Goal: Information Seeking & Learning: Check status

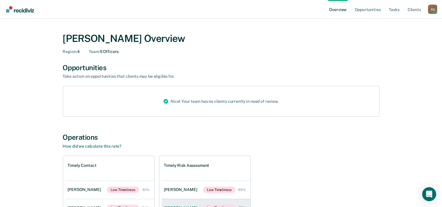
drag, startPoint x: 161, startPoint y: 199, endPoint x: 161, endPoint y: 202, distance: 3.2
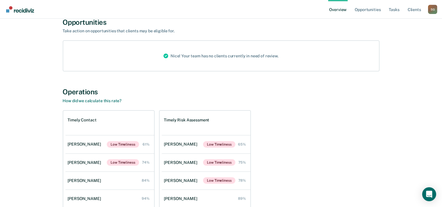
scroll to position [61, 0]
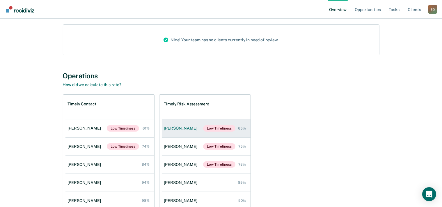
click at [175, 130] on div "[PERSON_NAME]" at bounding box center [181, 128] width 35 height 5
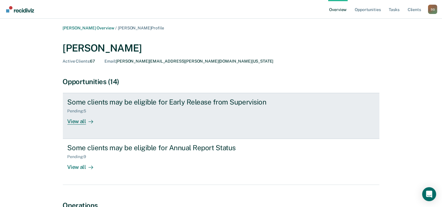
click at [74, 109] on div "Pending : 5" at bounding box center [79, 110] width 24 height 5
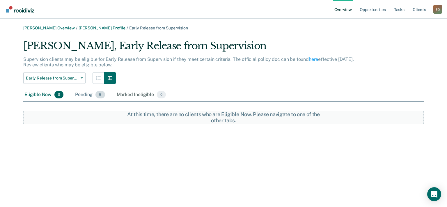
click at [79, 97] on div "Pending 5" at bounding box center [90, 94] width 32 height 13
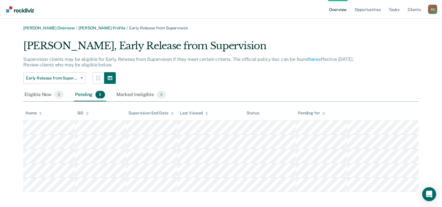
drag, startPoint x: 17, startPoint y: 83, endPoint x: 17, endPoint y: 87, distance: 3.5
click at [17, 87] on div "[PERSON_NAME] Overview / [PERSON_NAME] Profile / Early Release from Supervision…" at bounding box center [221, 109] width 428 height 166
click at [11, 45] on div "[PERSON_NAME] Overview / [PERSON_NAME] Profile / Early Release from Supervision…" at bounding box center [221, 109] width 428 height 166
click at [284, 32] on div "[PERSON_NAME] Overview / [PERSON_NAME] Profile / Early Release from Supervision…" at bounding box center [221, 109] width 428 height 166
click at [10, 46] on div "[PERSON_NAME] Overview / [PERSON_NAME] Profile / Early Release from Supervision…" at bounding box center [221, 109] width 428 height 166
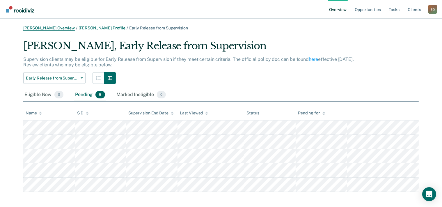
click at [49, 29] on link "[PERSON_NAME] Overview" at bounding box center [48, 28] width 51 height 5
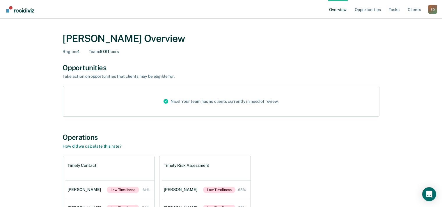
click at [42, 96] on div "[PERSON_NAME] Overview Region : 4 Team : 5 Officers Opportunities Take action o…" at bounding box center [221, 155] width 428 height 258
click at [381, 19] on main "[PERSON_NAME] Overview Region : 4 Team : 5 Officers Opportunities Take action o…" at bounding box center [221, 161] width 442 height 284
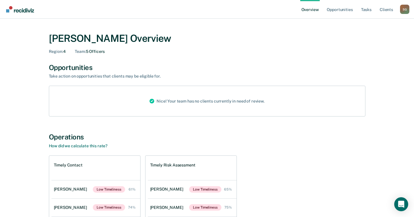
click at [302, 178] on div "Timely Contact Desirae Rubio Low Timeliness 61% Vanessa Gallegos Low Timeliness…" at bounding box center [207, 214] width 316 height 117
click at [295, 170] on div "Timely Contact Desirae Rubio Low Timeliness 61% Vanessa Gallegos Low Timeliness…" at bounding box center [207, 214] width 316 height 117
